Goal: Find specific page/section: Locate item on page

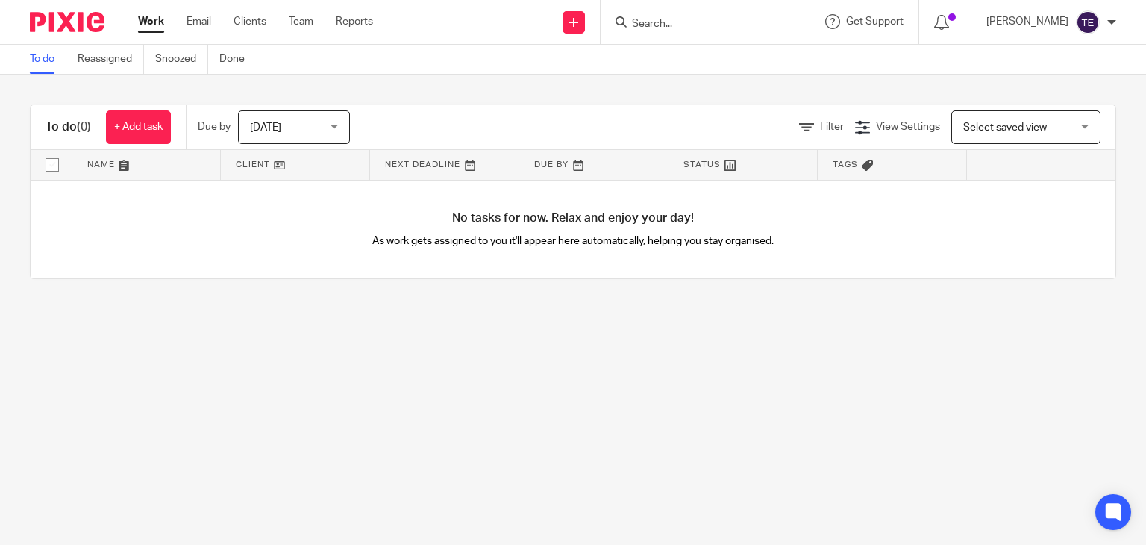
click at [695, 21] on input "Search" at bounding box center [697, 24] width 134 height 13
paste input "[STREET_ADDRESS][PERSON_NAME]"
type input "[STREET_ADDRESS][PERSON_NAME]"
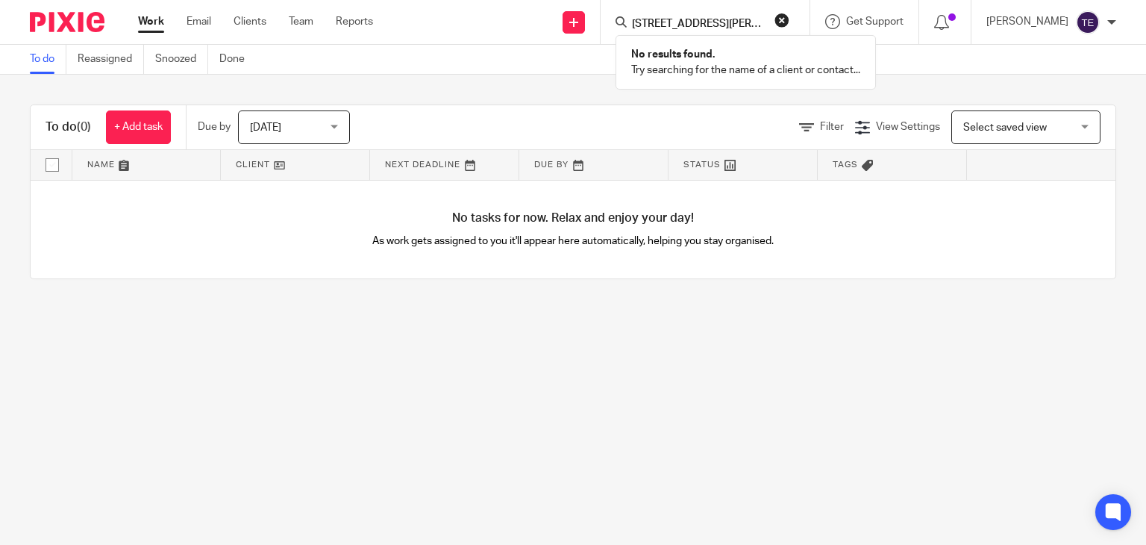
click at [789, 15] on button "reset" at bounding box center [781, 20] width 15 height 15
click at [724, 22] on input "Search" at bounding box center [697, 24] width 134 height 13
paste input "[STREET_ADDRESS][PERSON_NAME]"
type input "[STREET_ADDRESS][PERSON_NAME]"
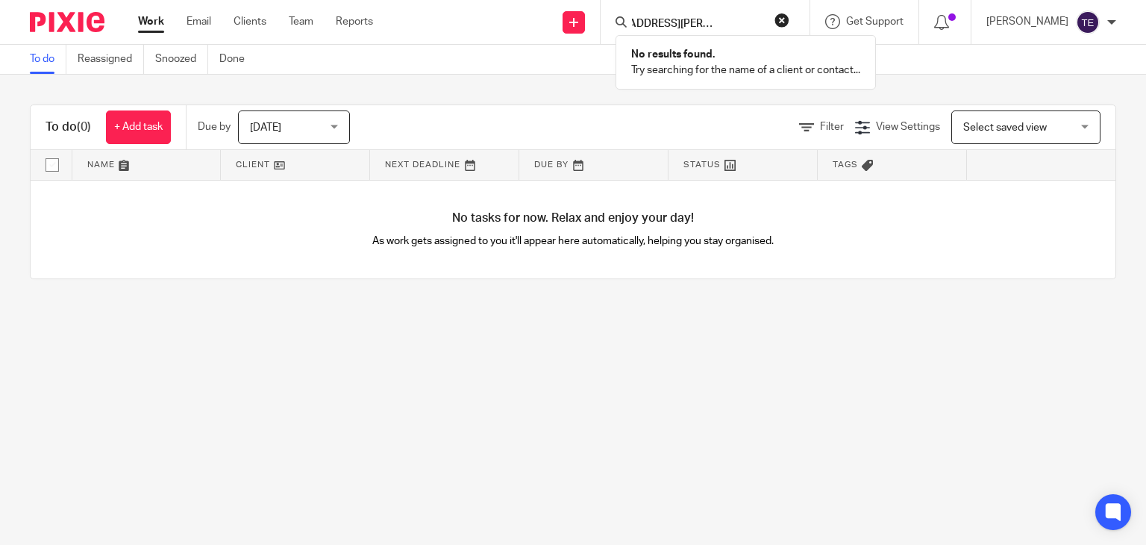
scroll to position [0, 0]
click at [789, 19] on button "reset" at bounding box center [781, 20] width 15 height 15
click at [64, 427] on main "To do Reassigned Snoozed Done To do (0) + Add task Due by [DATE] [DATE] [DATE] …" at bounding box center [573, 272] width 1146 height 545
click at [671, 23] on input "Search" at bounding box center [697, 24] width 134 height 13
paste input "07403 377822"
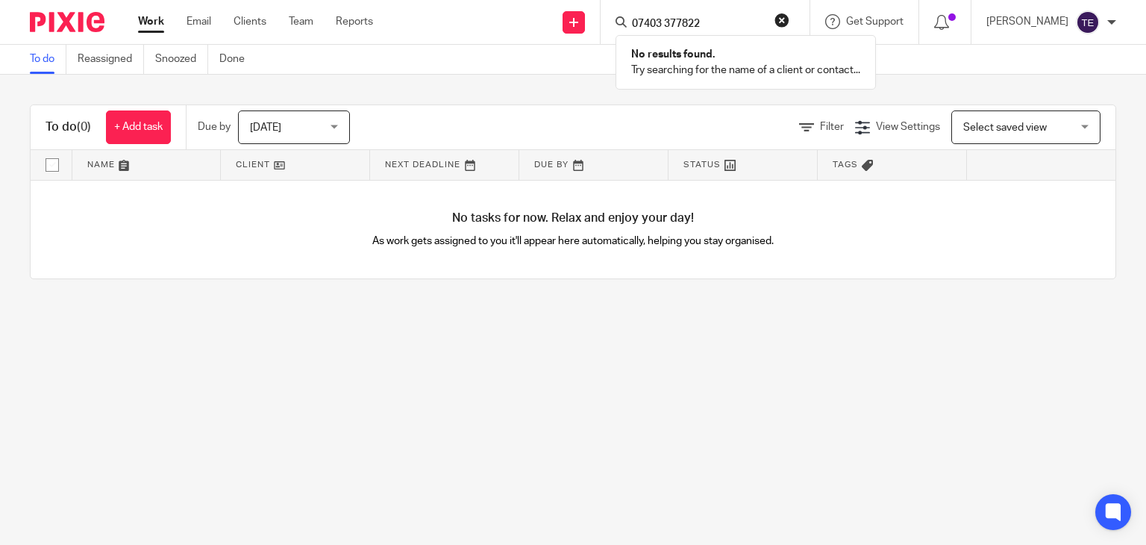
click at [684, 23] on input "07403 377822" at bounding box center [697, 24] width 134 height 13
type input "07403377822"
